Goal: Transaction & Acquisition: Purchase product/service

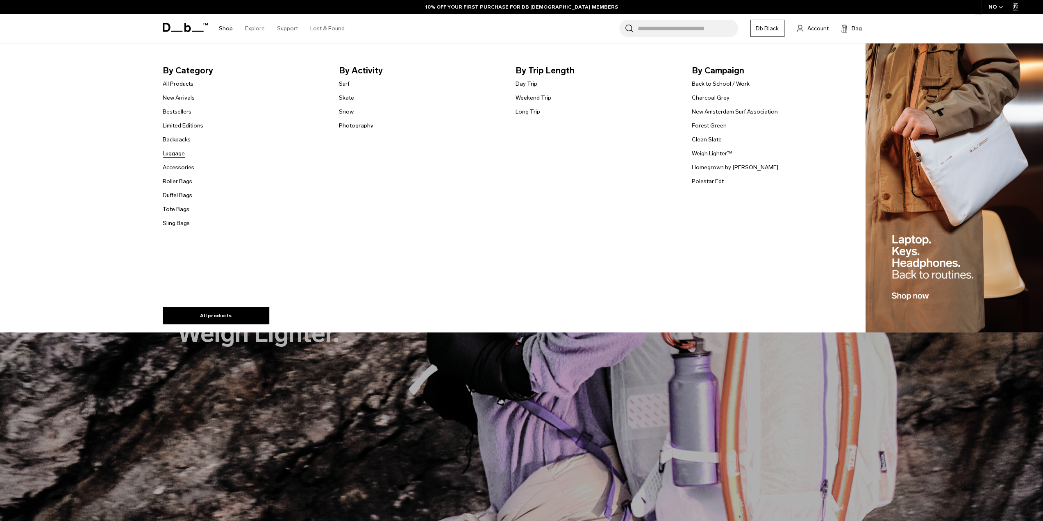
click at [181, 157] on link "Luggage" at bounding box center [174, 153] width 22 height 9
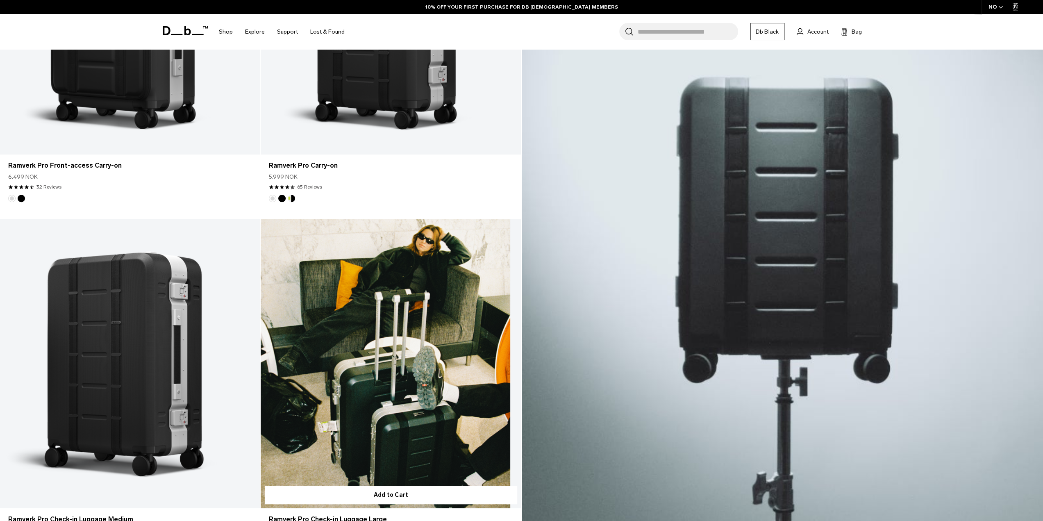
scroll to position [451, 0]
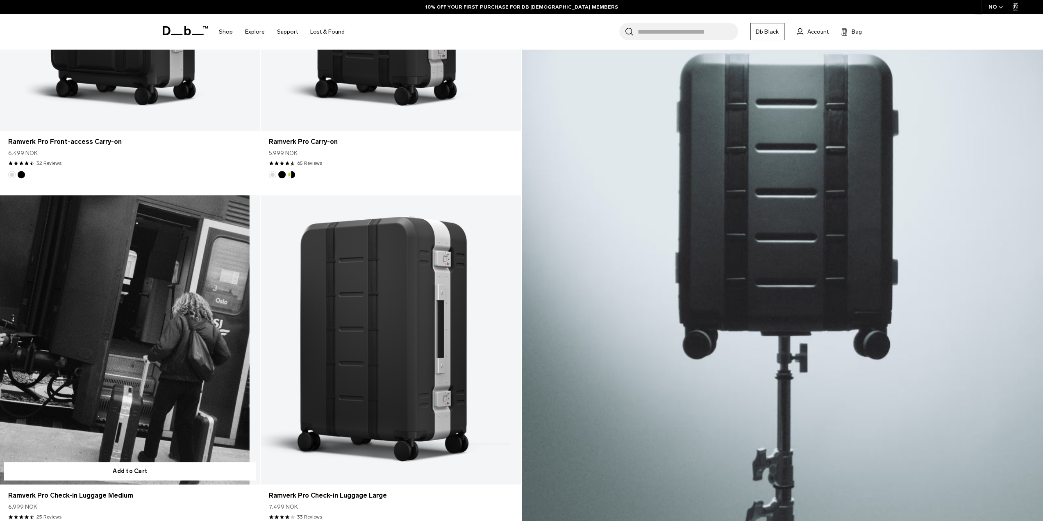
click at [133, 297] on link "Ramverk Pro Check-in Luggage Medium" at bounding box center [130, 339] width 260 height 289
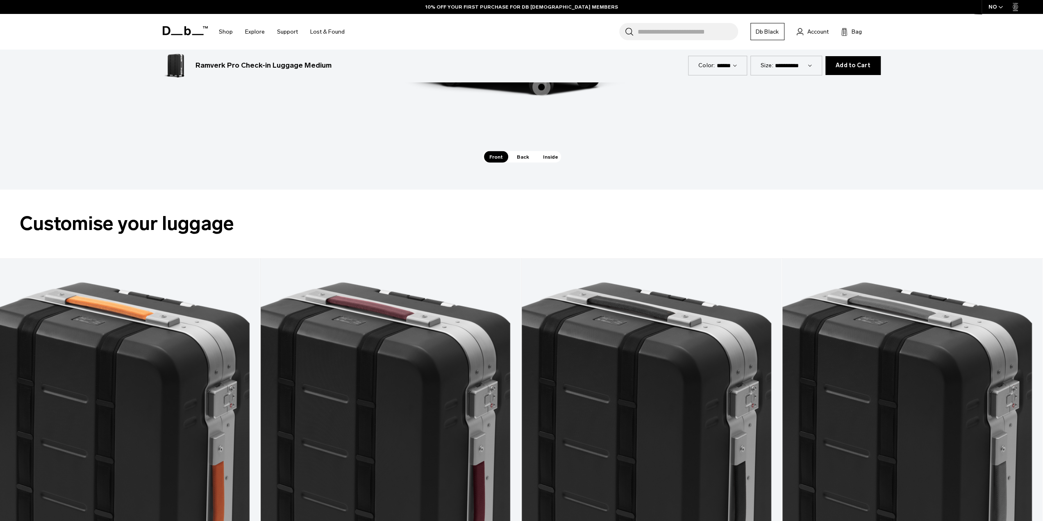
scroll to position [1639, 0]
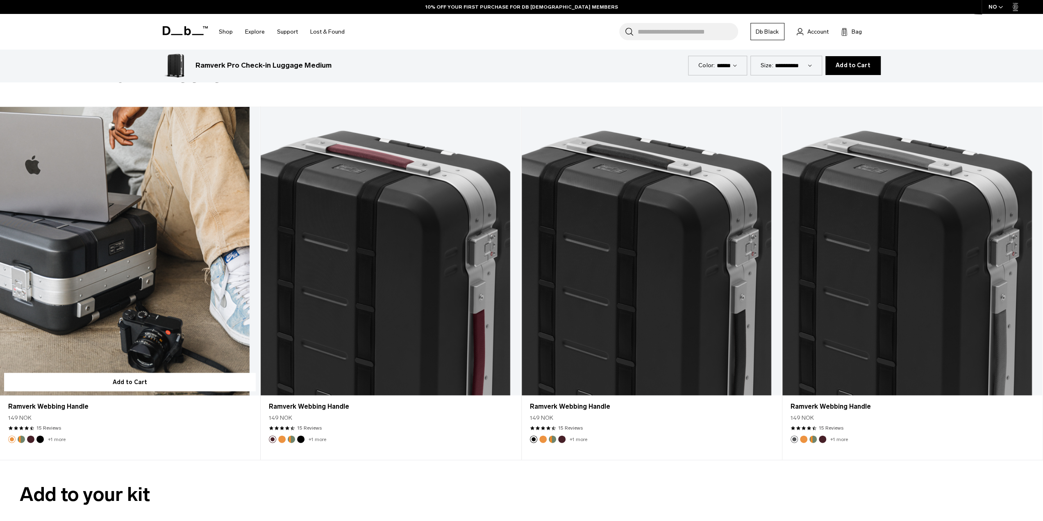
click at [178, 262] on link "Ramverk Webbing Handle" at bounding box center [130, 251] width 260 height 289
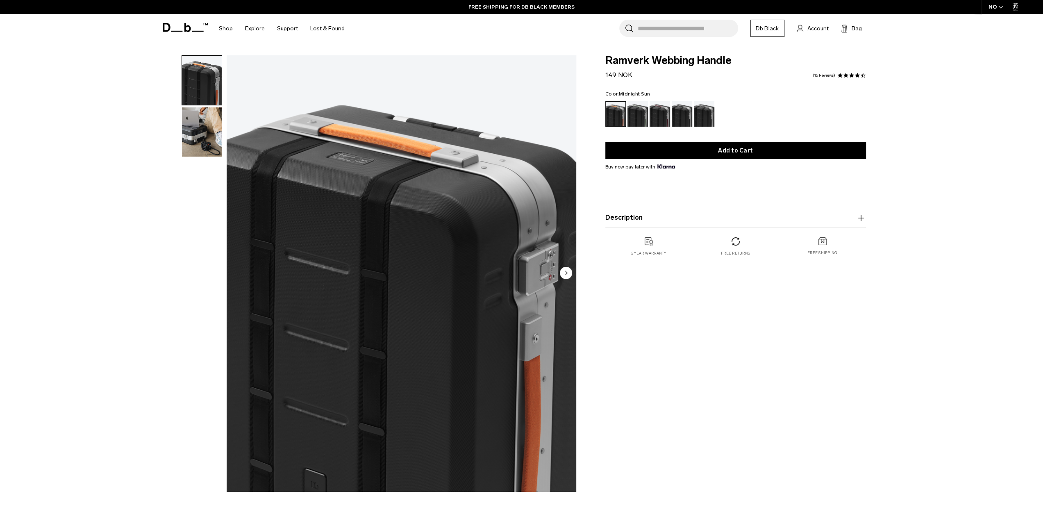
click at [919, 374] on div "**********" at bounding box center [521, 275] width 1043 height 440
click at [628, 60] on span "Ramverk Webbing Handle" at bounding box center [735, 60] width 261 height 11
drag, startPoint x: 628, startPoint y: 60, endPoint x: 711, endPoint y: 66, distance: 83.3
click at [711, 66] on span "Ramverk Webbing Handle" at bounding box center [735, 60] width 261 height 11
copy span "Ramverk Webbing Handle"
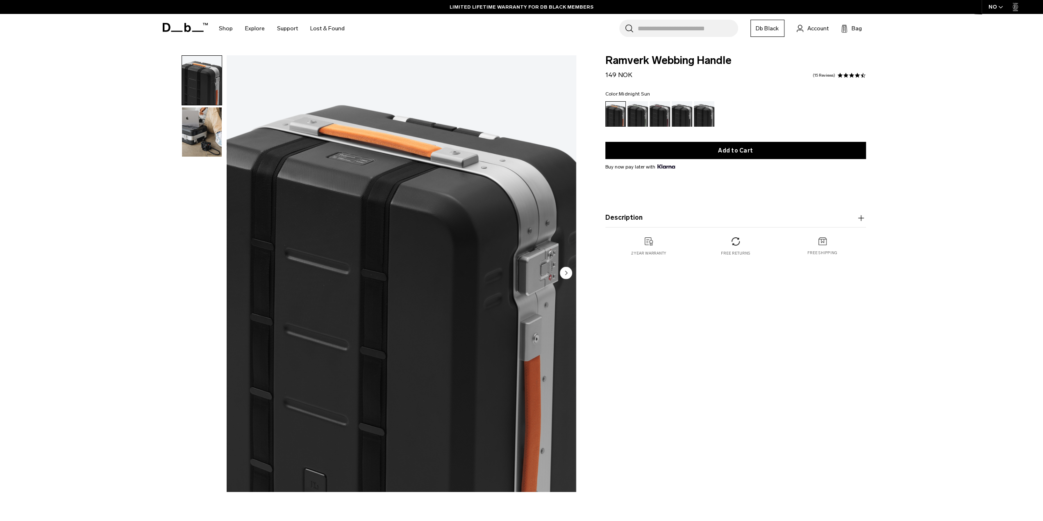
click at [620, 93] on span "Midnight Sun" at bounding box center [634, 94] width 31 height 6
drag, startPoint x: 620, startPoint y: 93, endPoint x: 653, endPoint y: 94, distance: 33.2
click at [653, 94] on fieldset "Color: Midnight Sun Out of stock" at bounding box center [735, 108] width 261 height 35
copy form "Midnight Sun Out of stock This item will be shipped approximately: Add to Cart …"
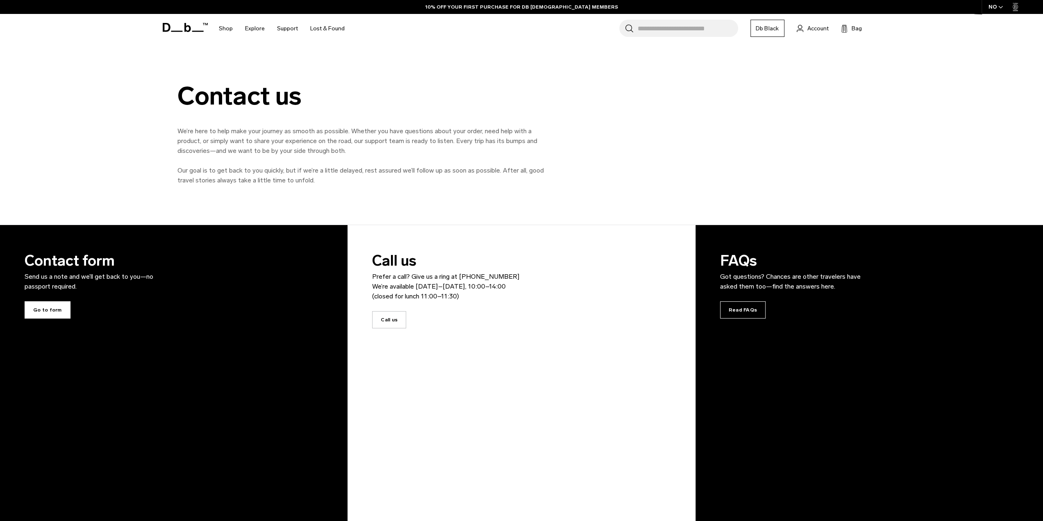
click at [52, 312] on span "Go to form" at bounding box center [48, 309] width 46 height 17
